Goal: Check status: Check status

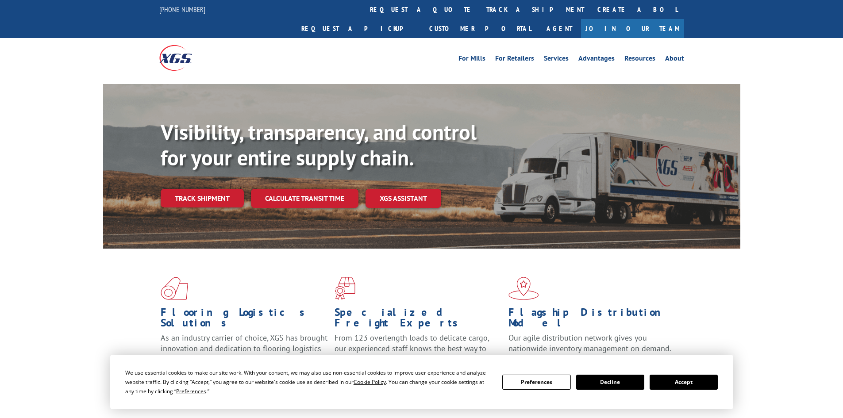
drag, startPoint x: 678, startPoint y: 382, endPoint x: 640, endPoint y: 366, distance: 40.8
click at [678, 381] on button "Accept" at bounding box center [684, 382] width 68 height 15
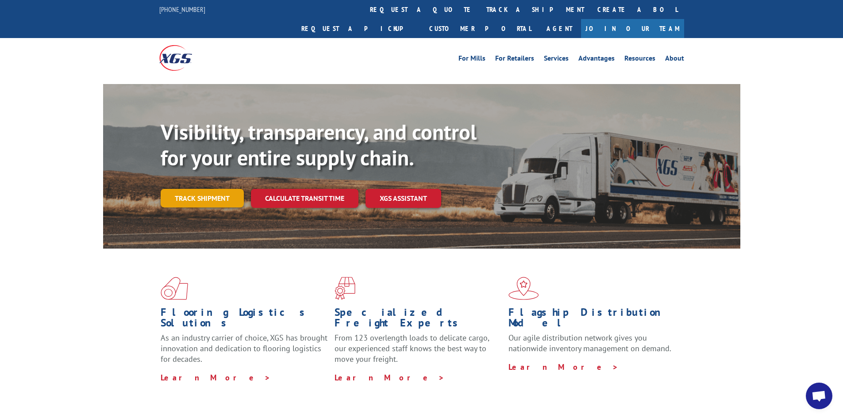
click at [176, 189] on link "Track shipment" at bounding box center [202, 198] width 83 height 19
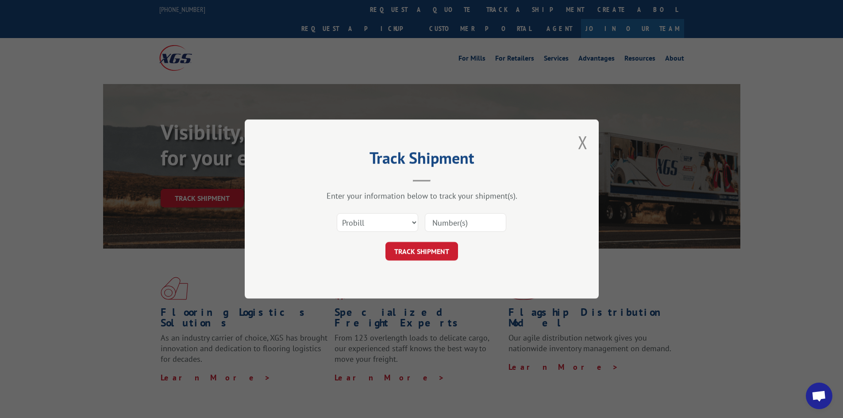
click at [461, 225] on input at bounding box center [465, 222] width 81 height 19
paste input "16754885"
type input "16754885"
click at [430, 262] on div "Track Shipment Enter your information below to track your shipment(s). Select c…" at bounding box center [422, 208] width 354 height 179
click at [428, 256] on button "TRACK SHIPMENT" at bounding box center [421, 251] width 73 height 19
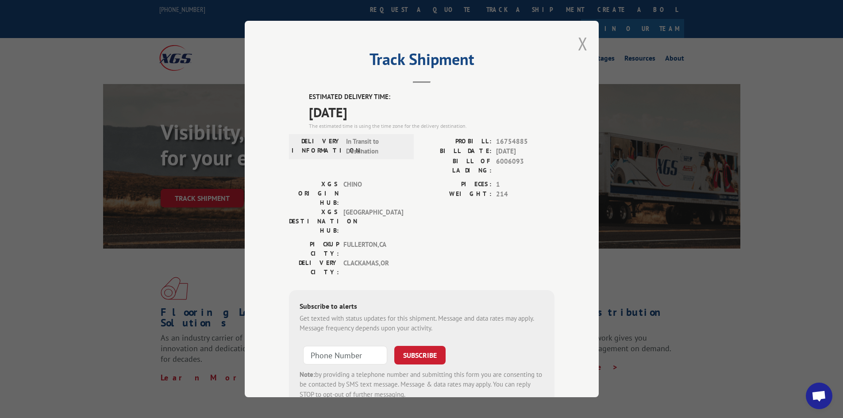
click at [580, 48] on button "Close modal" at bounding box center [583, 43] width 10 height 23
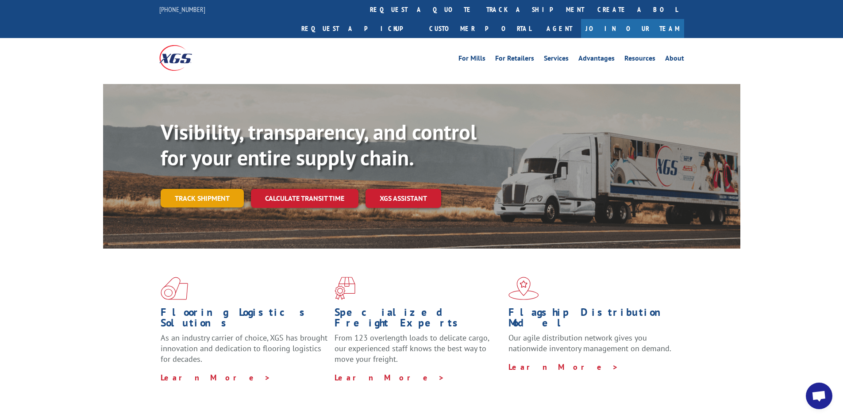
click at [205, 189] on link "Track shipment" at bounding box center [202, 198] width 83 height 19
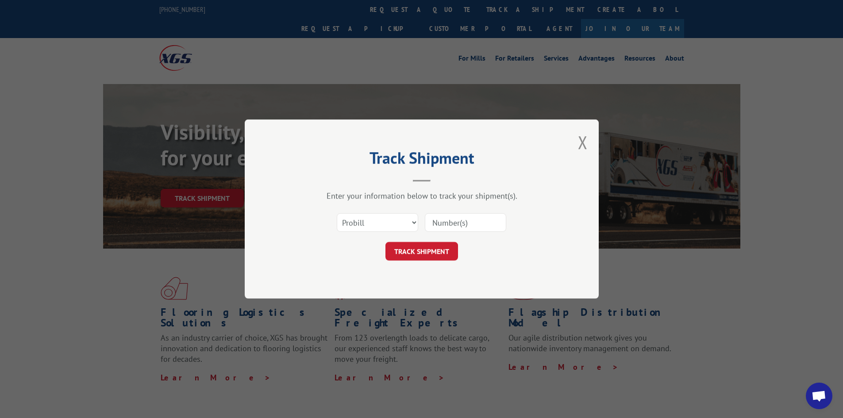
paste input "16754886"
type input "16754886"
click at [421, 252] on button "TRACK SHIPMENT" at bounding box center [421, 251] width 73 height 19
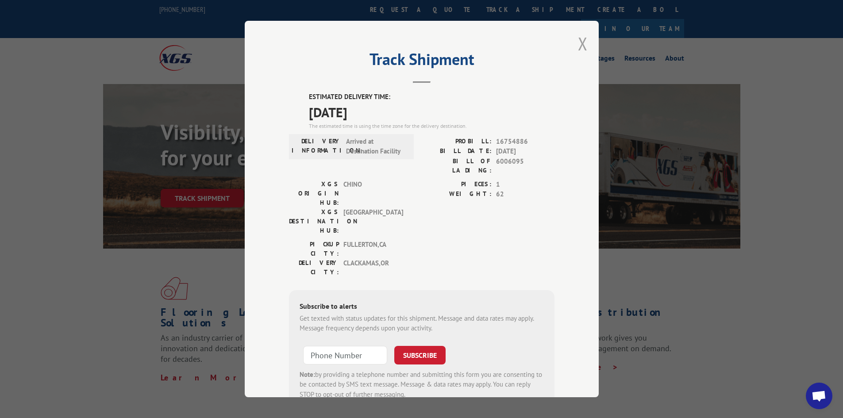
click at [579, 41] on button "Close modal" at bounding box center [583, 43] width 10 height 23
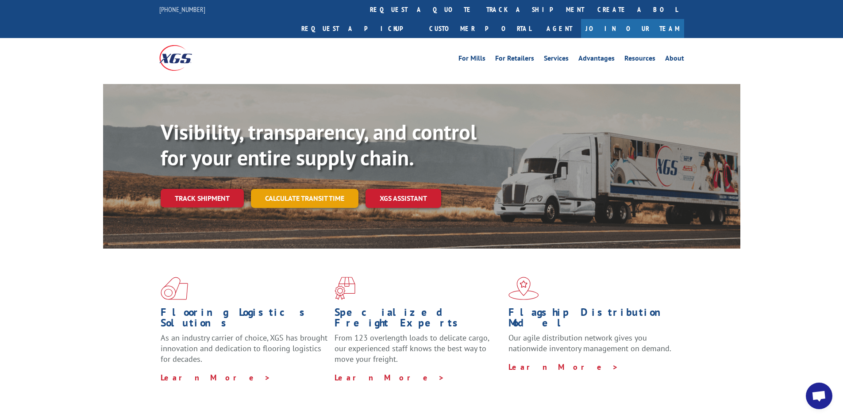
click at [284, 189] on link "Calculate transit time" at bounding box center [305, 198] width 108 height 19
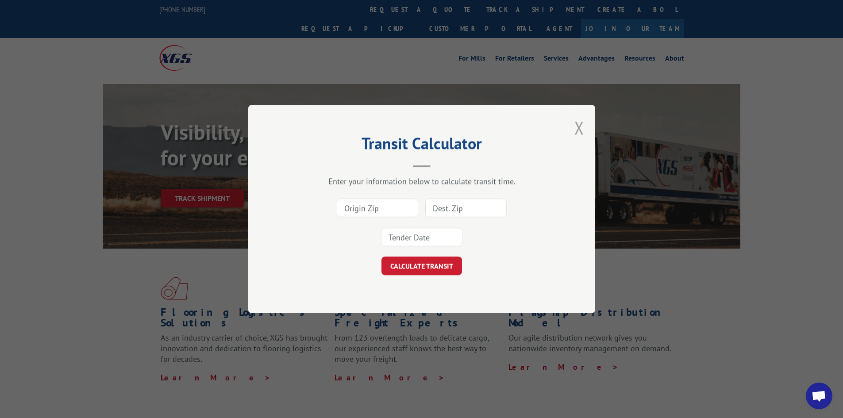
drag, startPoint x: 581, startPoint y: 129, endPoint x: 176, endPoint y: 165, distance: 406.8
click at [578, 130] on button "Close modal" at bounding box center [579, 127] width 10 height 23
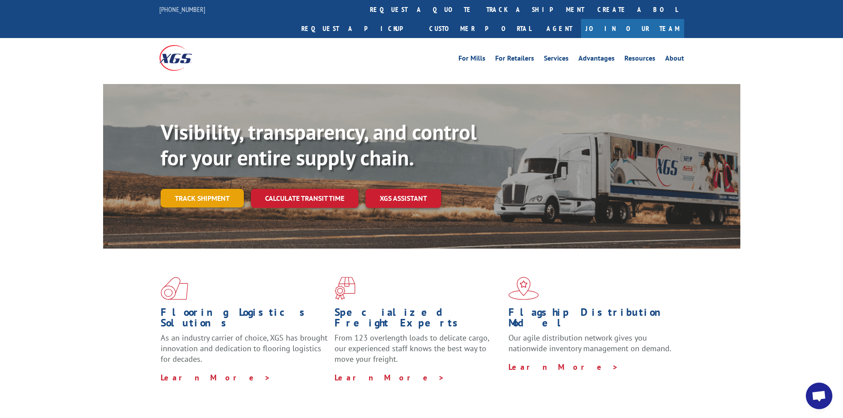
click at [166, 189] on link "Track shipment" at bounding box center [202, 198] width 83 height 19
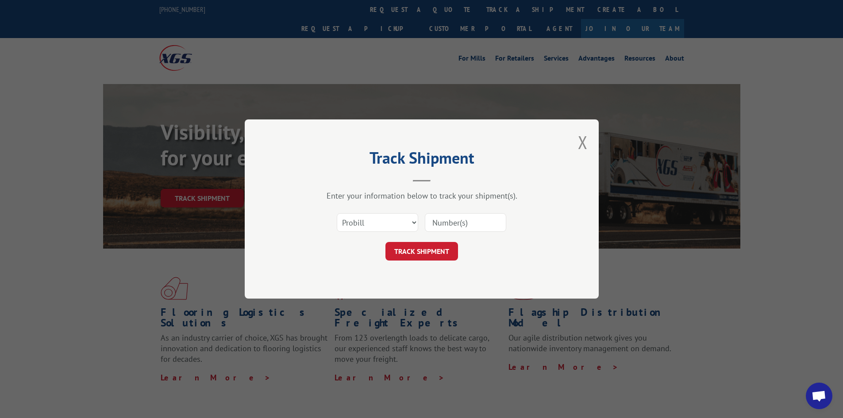
click at [470, 220] on input at bounding box center [465, 222] width 81 height 19
paste input "17468882"
type input "17468882"
click at [423, 253] on button "TRACK SHIPMENT" at bounding box center [421, 251] width 73 height 19
